Goal: Transaction & Acquisition: Purchase product/service

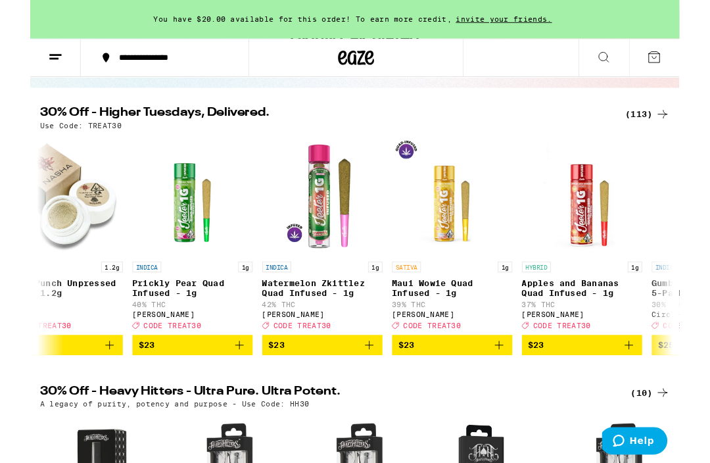
scroll to position [0, 6432]
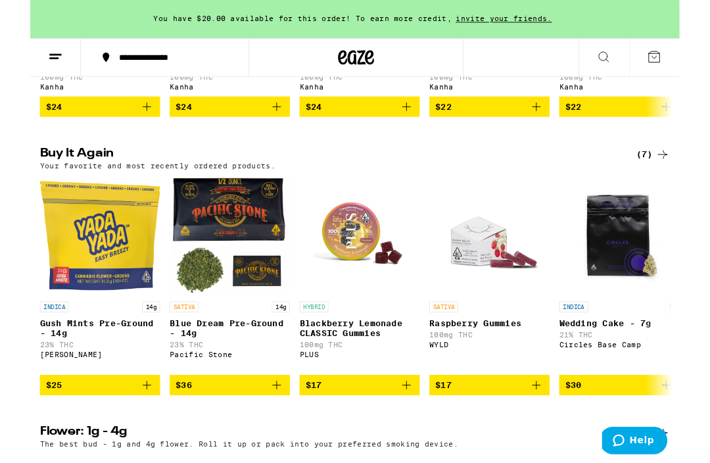
scroll to position [1015, 0]
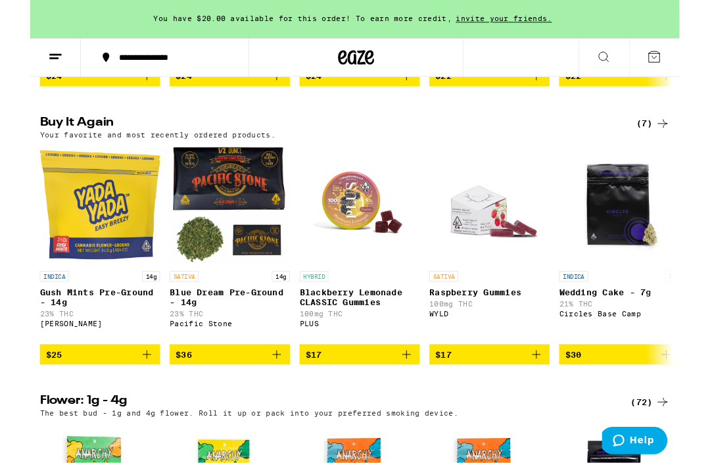
click at [131, 396] on icon "Add to bag" at bounding box center [128, 388] width 16 height 16
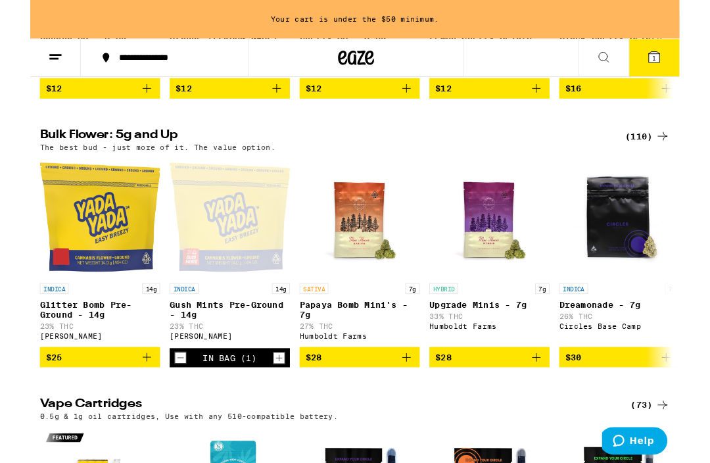
scroll to position [0, 0]
click at [131, 398] on icon "Add to bag" at bounding box center [128, 390] width 16 height 16
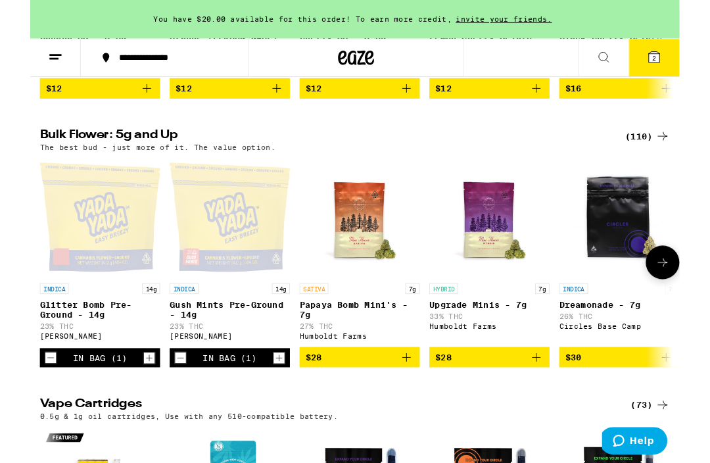
click at [680, 64] on span "2" at bounding box center [682, 64] width 4 height 8
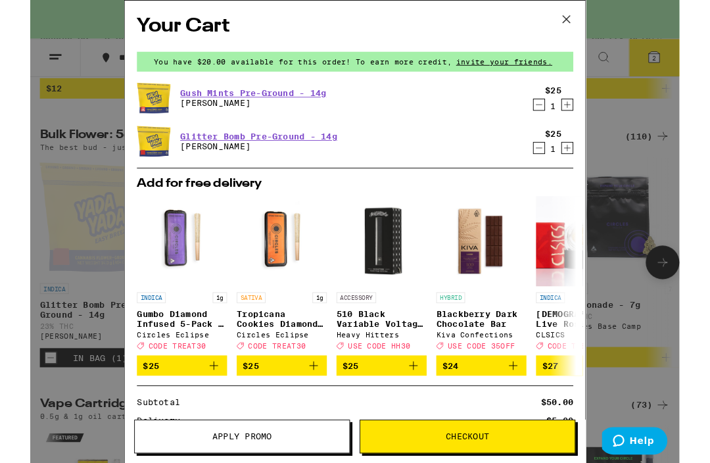
click at [557, 119] on icon "Decrement" at bounding box center [556, 114] width 12 height 16
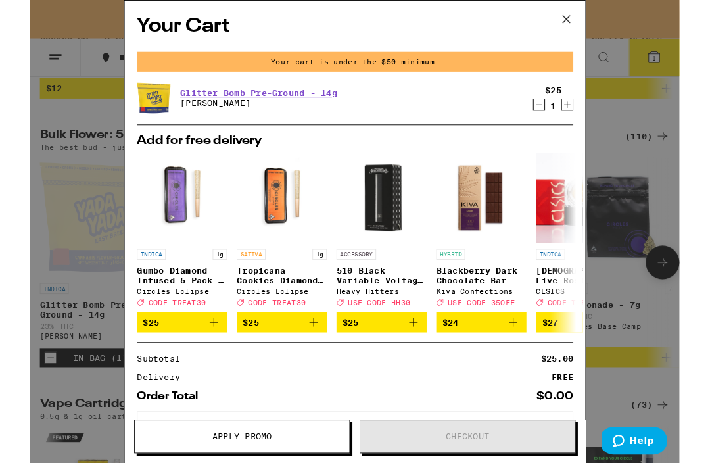
click at [588, 22] on icon at bounding box center [586, 21] width 8 height 8
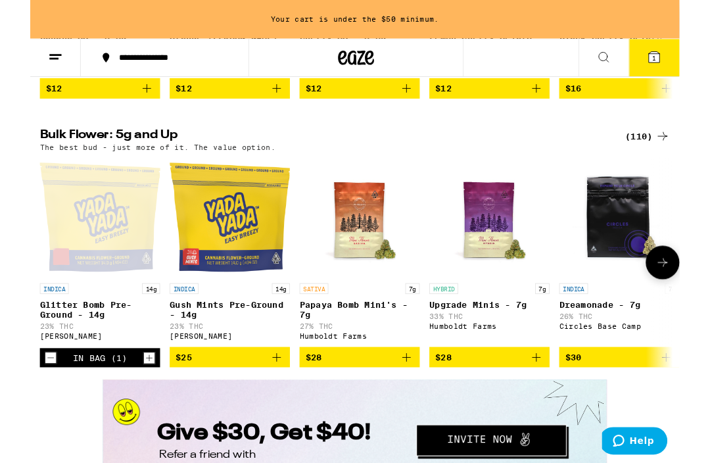
scroll to position [1642, 0]
